Goal: Find specific page/section: Find specific page/section

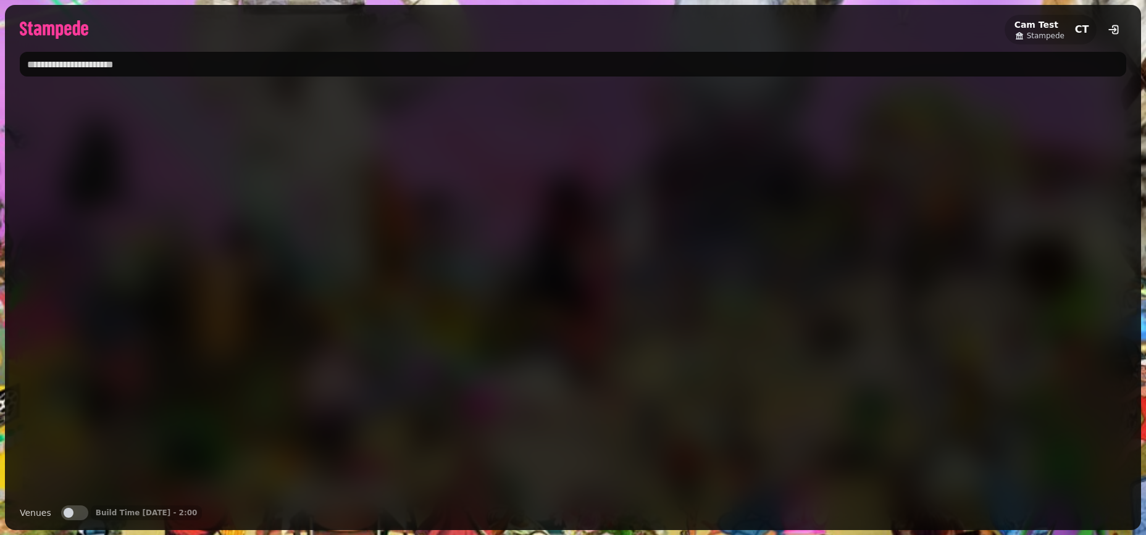
click at [103, 62] on input "text" at bounding box center [573, 64] width 1107 height 25
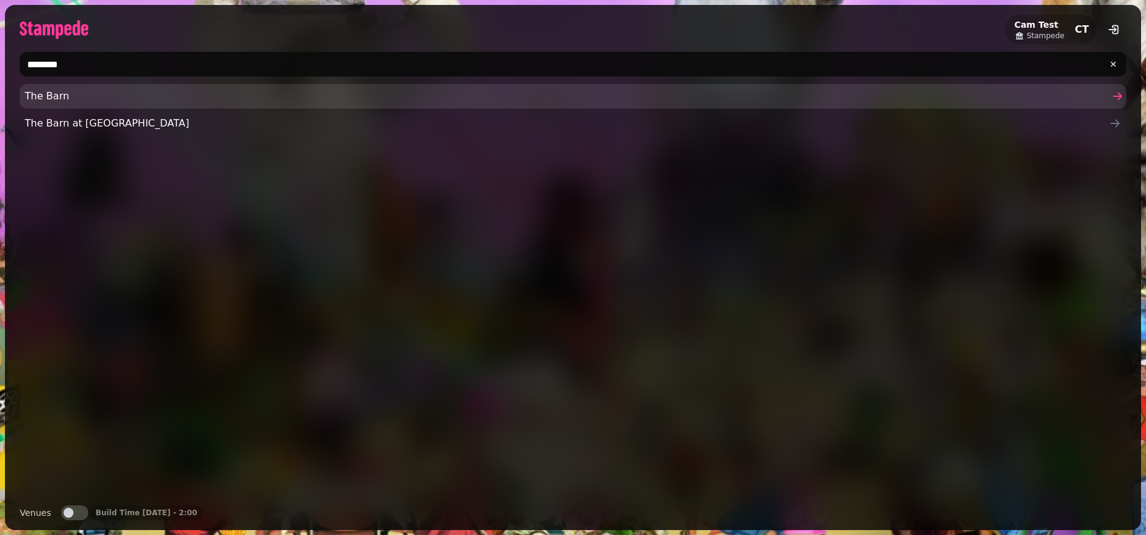
type input "********"
click at [74, 98] on span "The Barn" at bounding box center [567, 96] width 1084 height 15
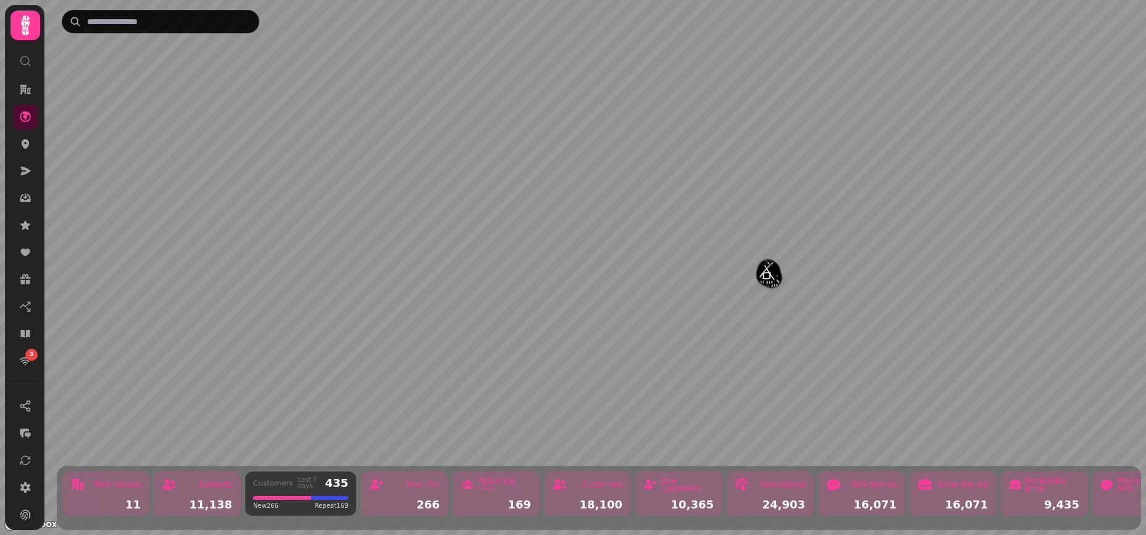
click at [769, 269] on img "SONY CENTER" at bounding box center [766, 274] width 19 height 19
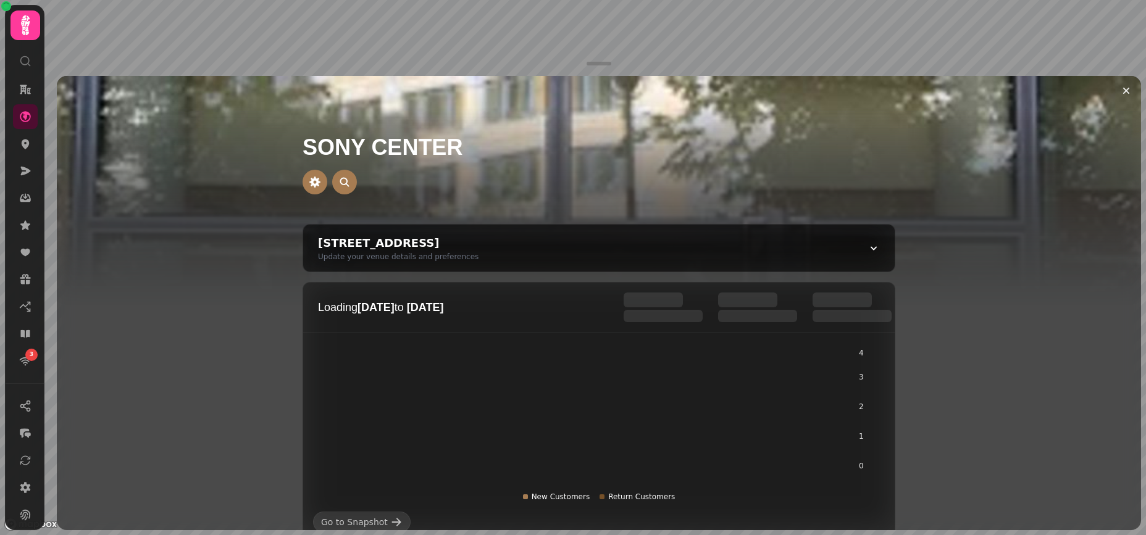
click at [210, 245] on img at bounding box center [599, 230] width 1084 height 309
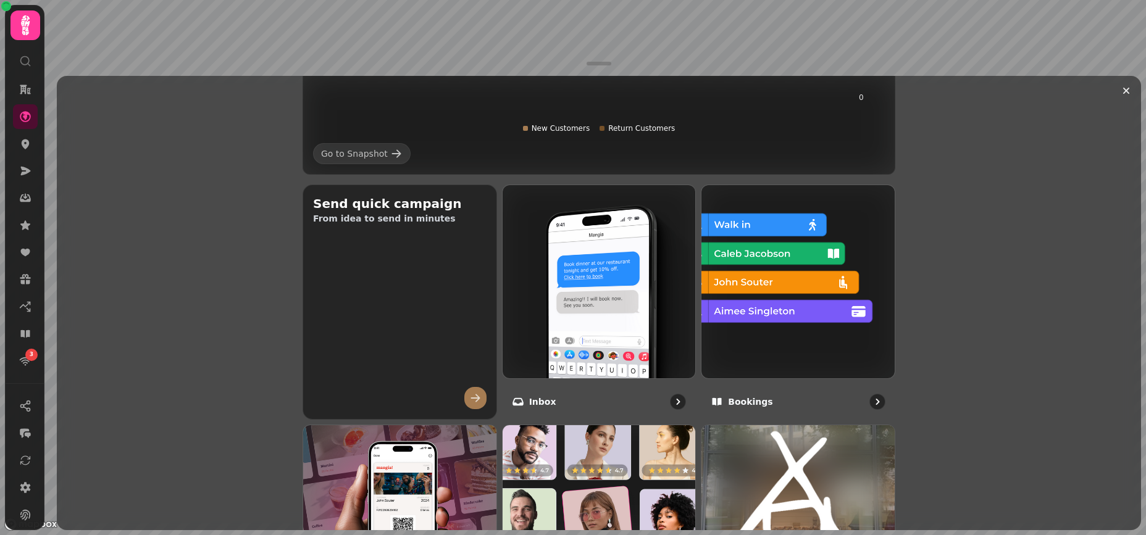
scroll to position [438, 0]
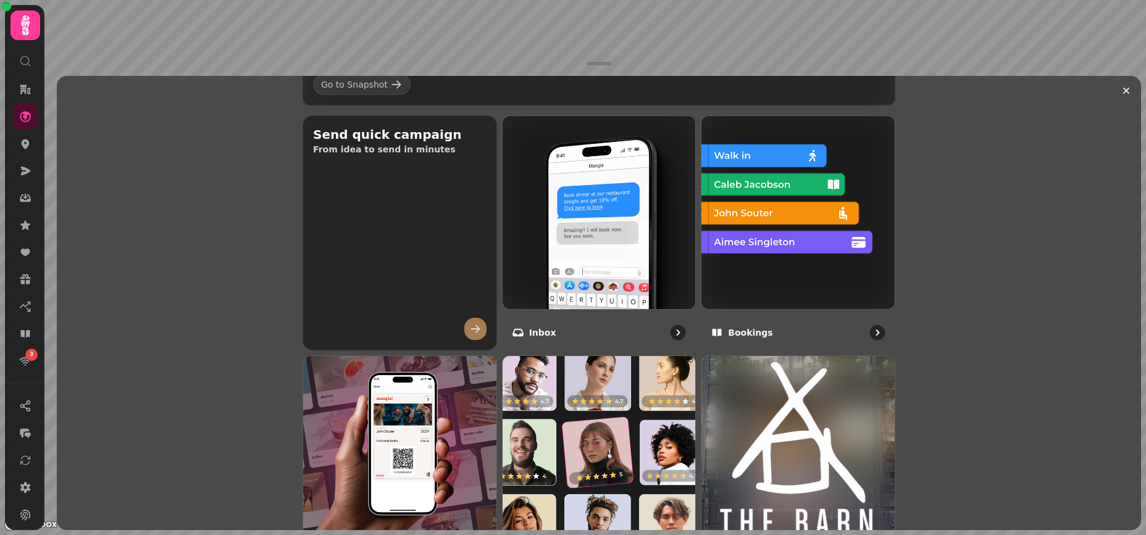
click at [590, 0] on html "3 [GEOGRAPHIC_DATA][STREET_ADDRESS][GEOGRAPHIC_DATA] Update your venue details …" at bounding box center [573, 267] width 1146 height 535
click at [604, 56] on div at bounding box center [599, 63] width 40 height 15
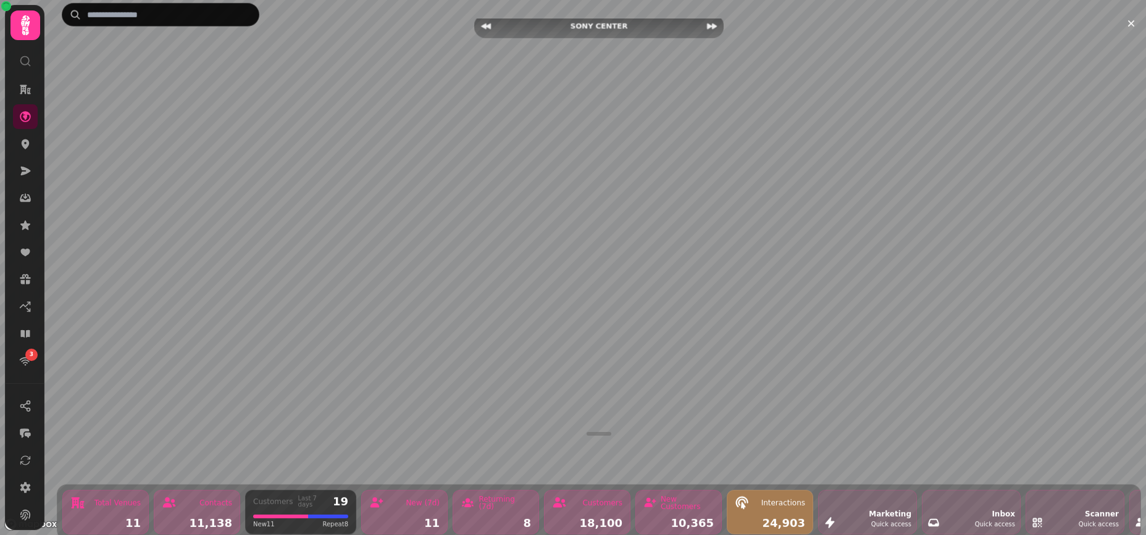
scroll to position [0, 0]
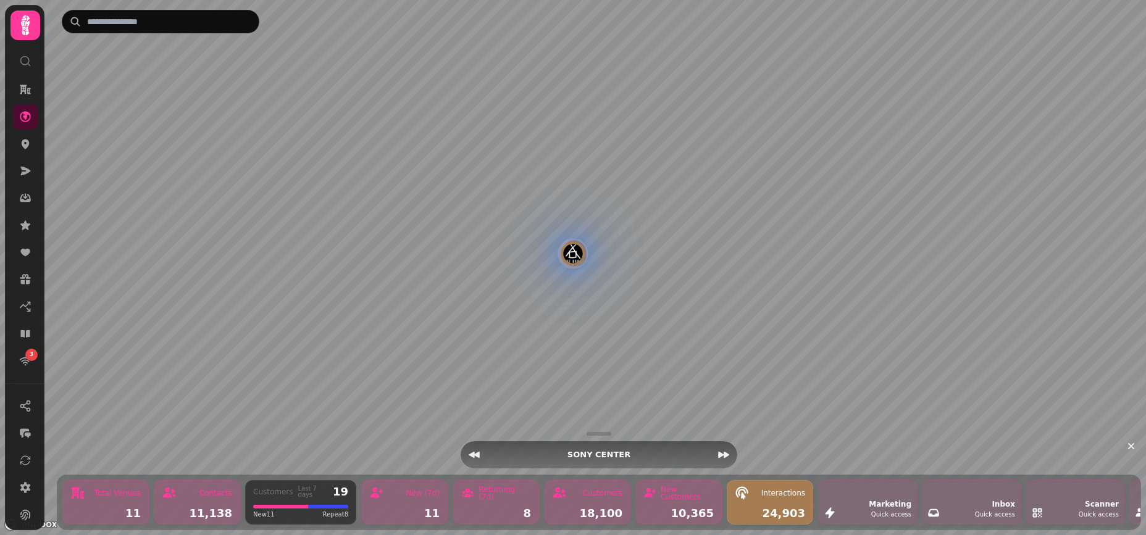
click at [574, 253] on img "SONY CENTER" at bounding box center [572, 253] width 19 height 19
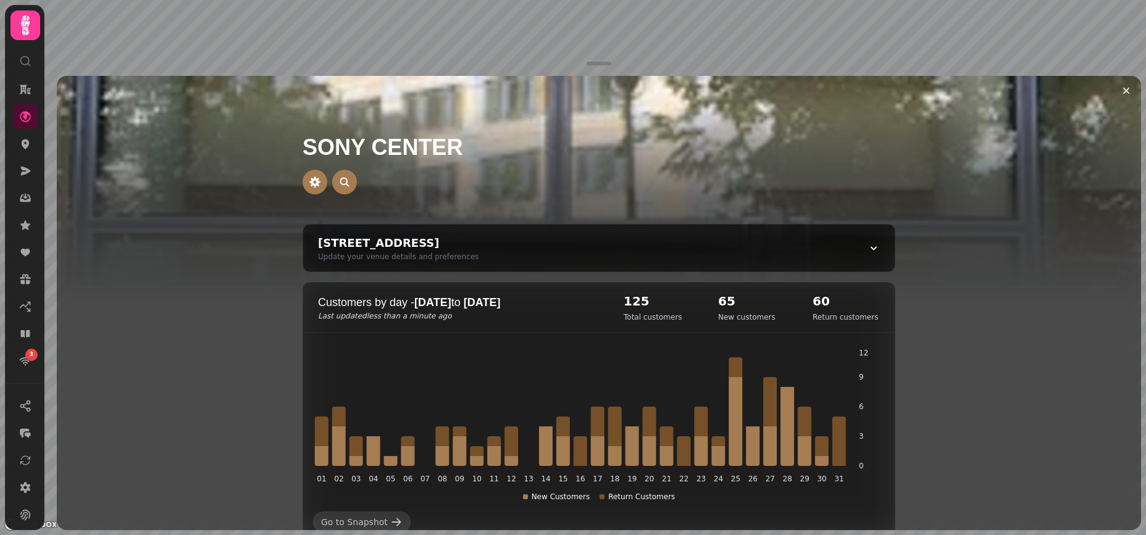
drag, startPoint x: 599, startPoint y: 64, endPoint x: 594, endPoint y: -6, distance: 70.0
click at [594, 0] on html "3 [GEOGRAPHIC_DATA][STREET_ADDRESS][GEOGRAPHIC_DATA] Update your venue details …" at bounding box center [573, 267] width 1146 height 535
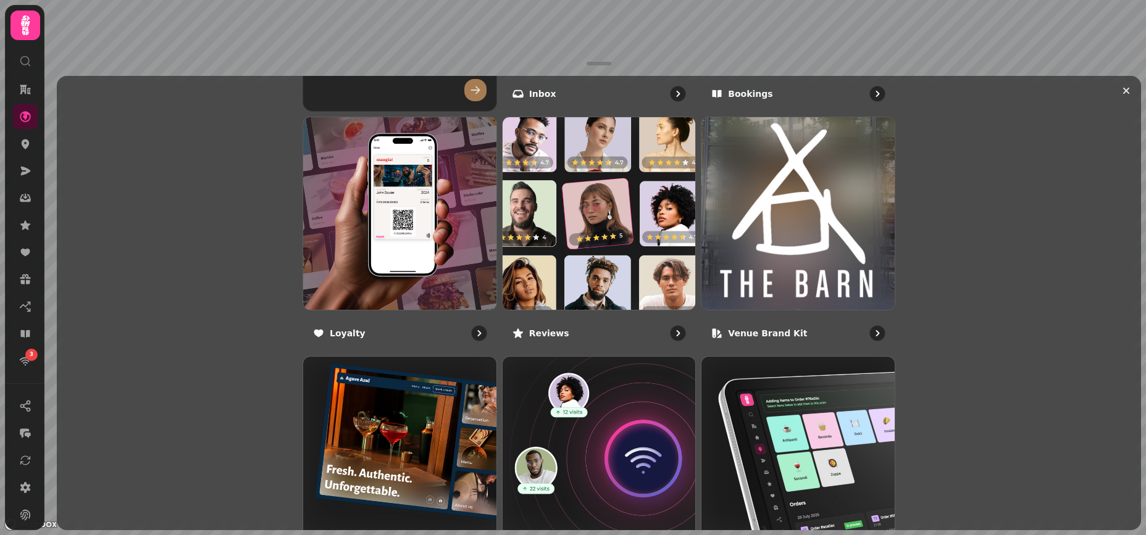
scroll to position [651, 0]
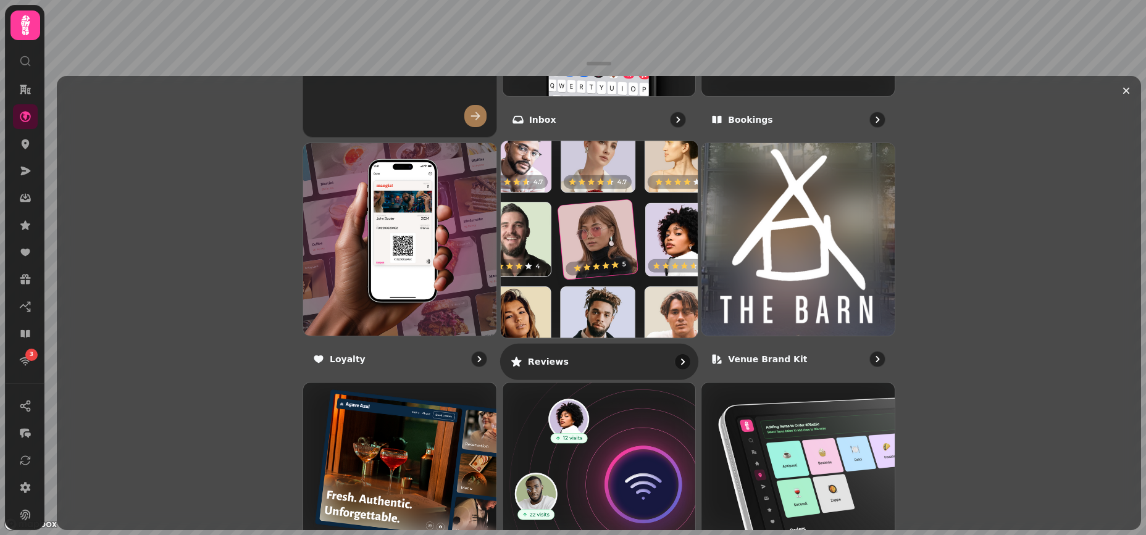
click at [622, 291] on img at bounding box center [599, 239] width 217 height 217
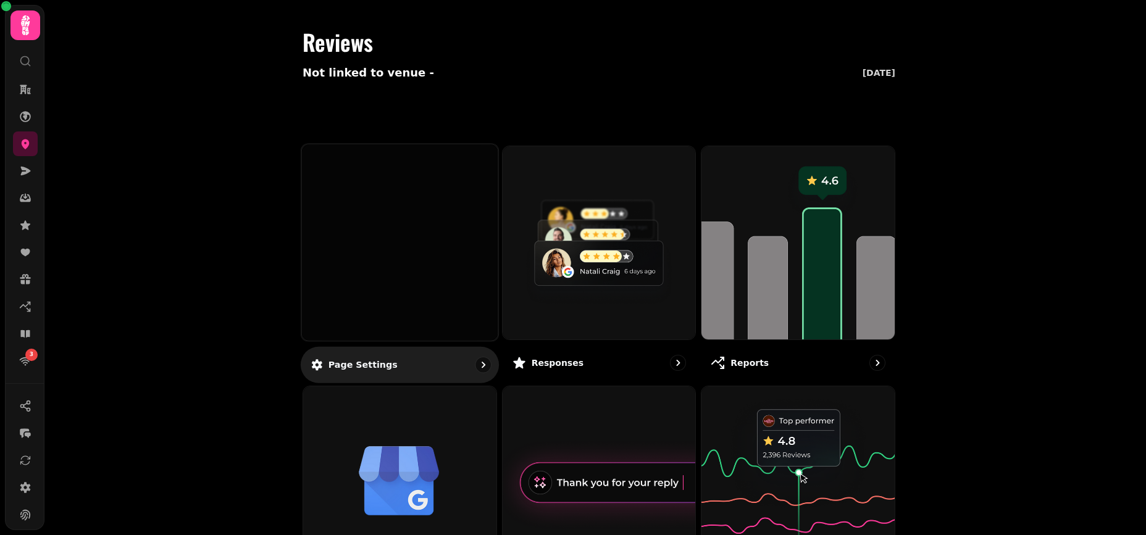
click at [425, 290] on div at bounding box center [400, 243] width 196 height 196
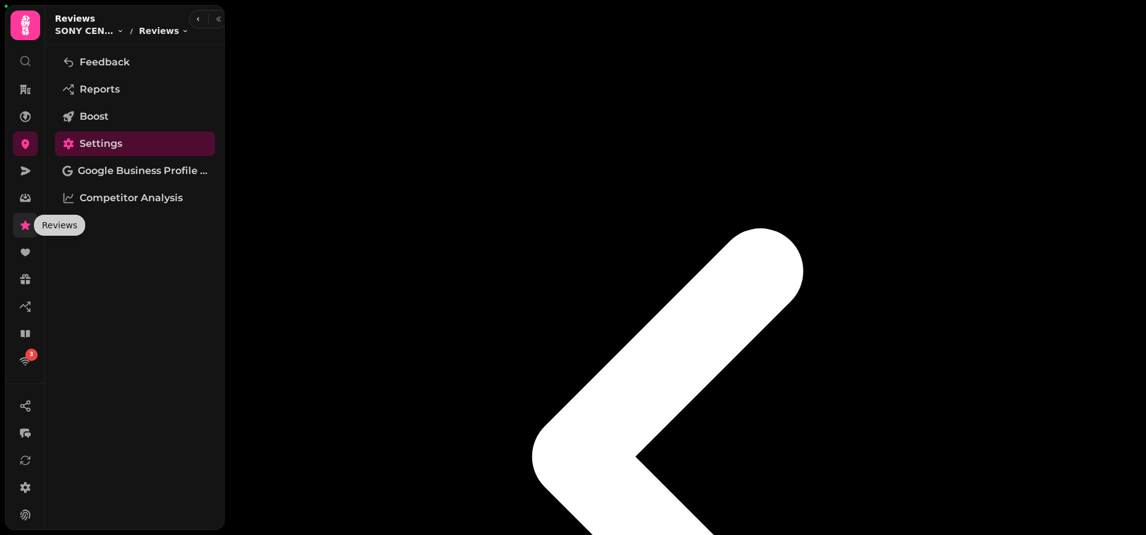
click at [28, 231] on icon at bounding box center [25, 225] width 12 height 12
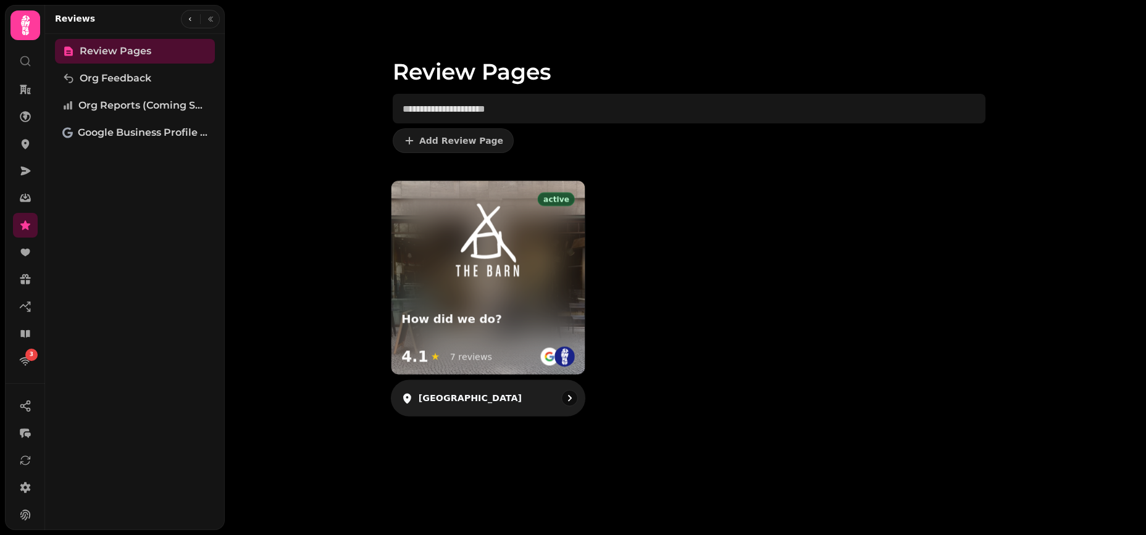
click at [525, 292] on div "active How did we do? 4.1 ★ 7 reviews" at bounding box center [488, 277] width 193 height 193
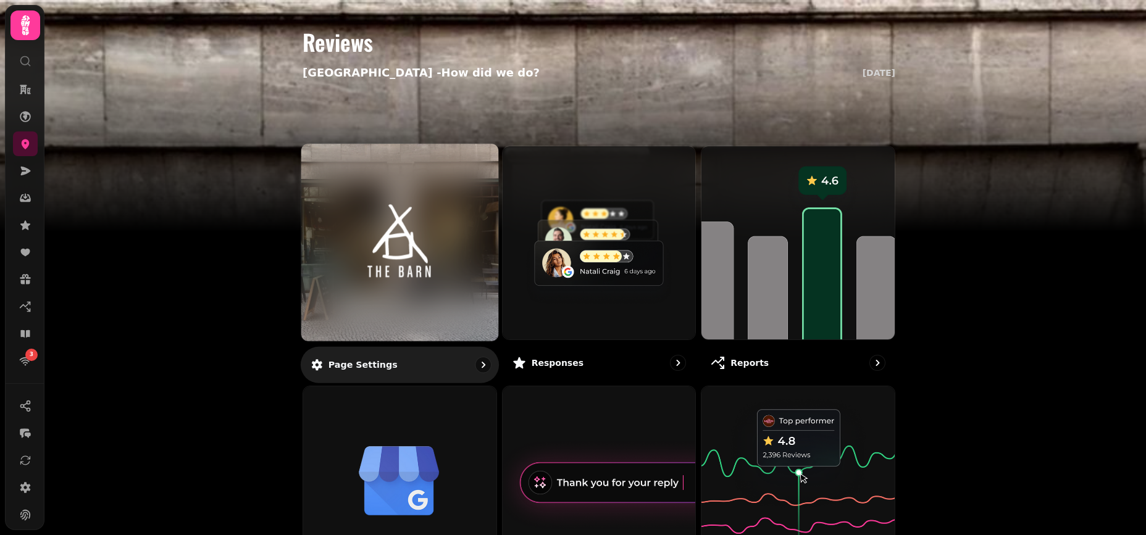
click at [454, 270] on img at bounding box center [400, 242] width 148 height 81
